Goal: Transaction & Acquisition: Download file/media

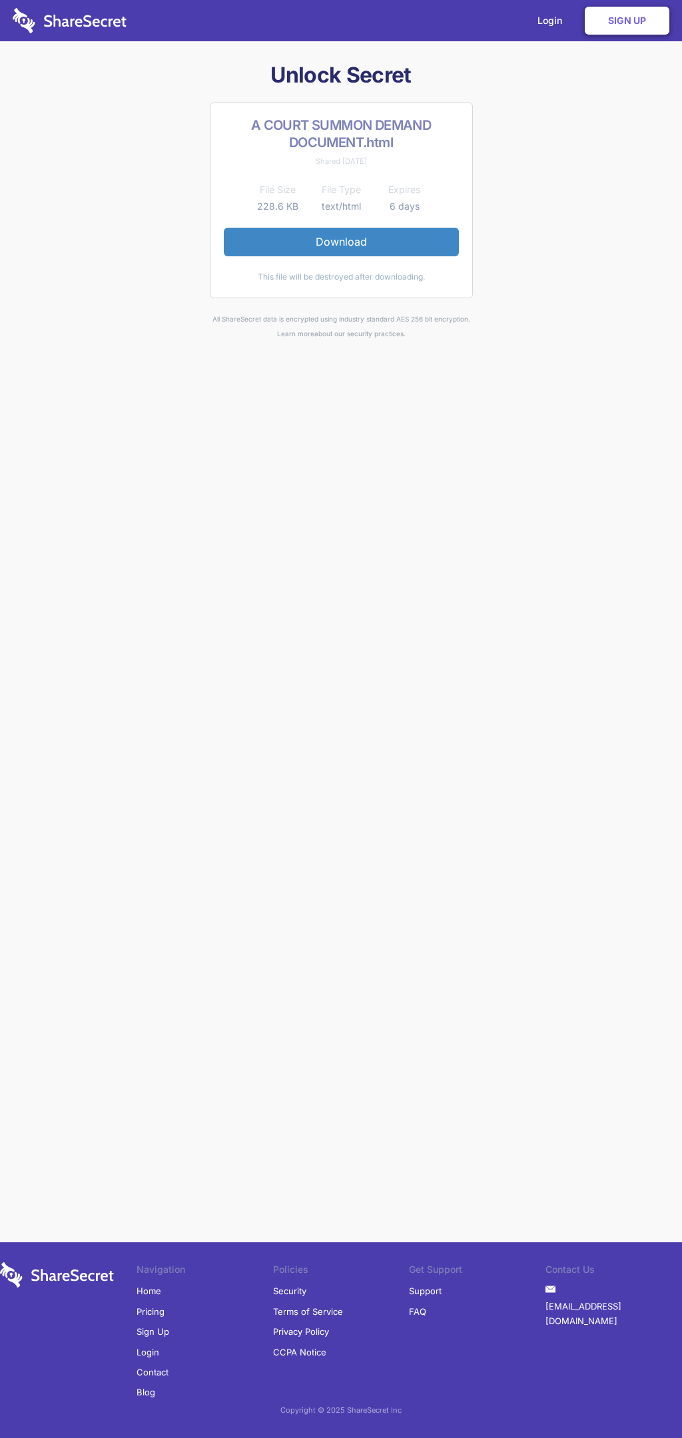
click at [341, 242] on link "Download" at bounding box center [341, 242] width 235 height 28
